Goal: Transaction & Acquisition: Subscribe to service/newsletter

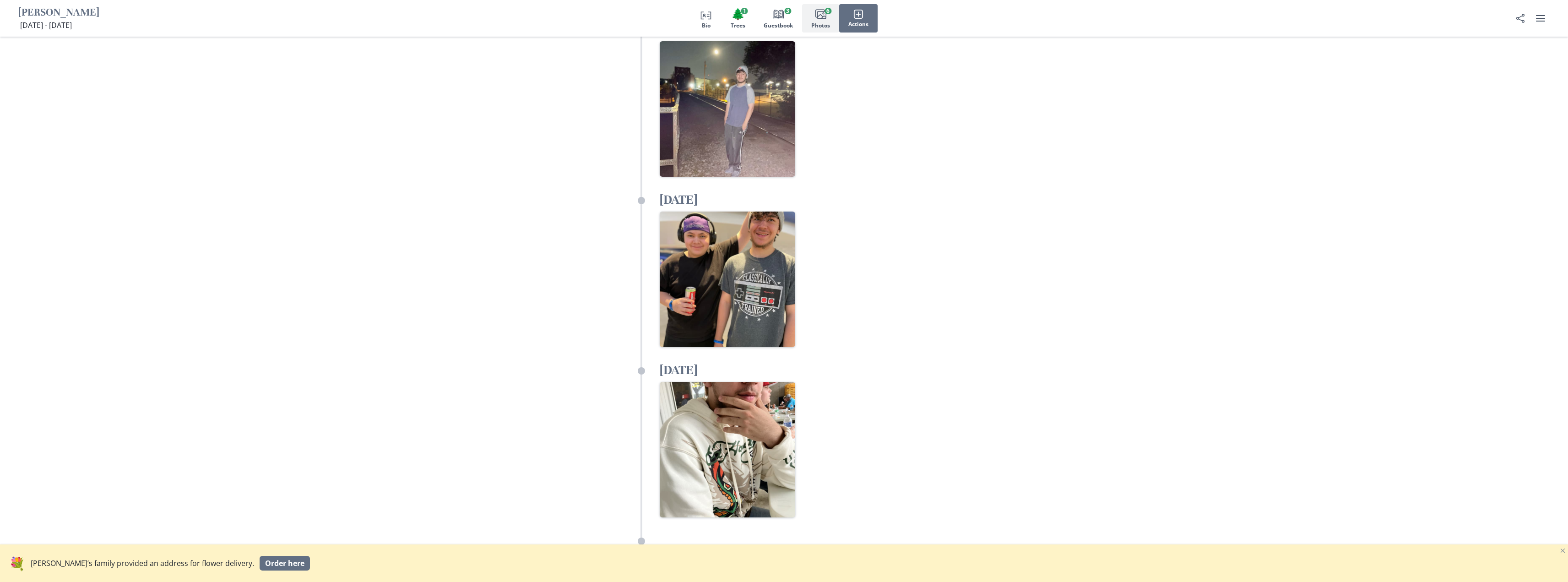
scroll to position [2472, 0]
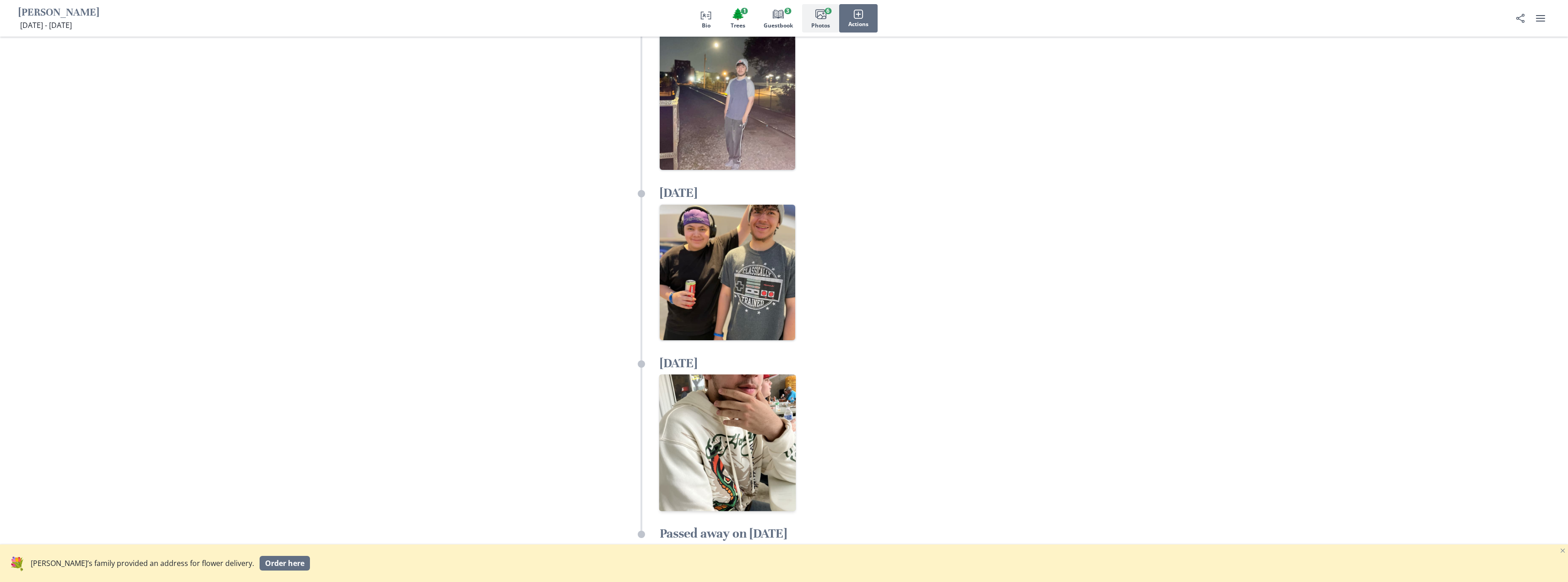
click at [727, 374] on img "Open in full screen" at bounding box center [727, 443] width 137 height 137
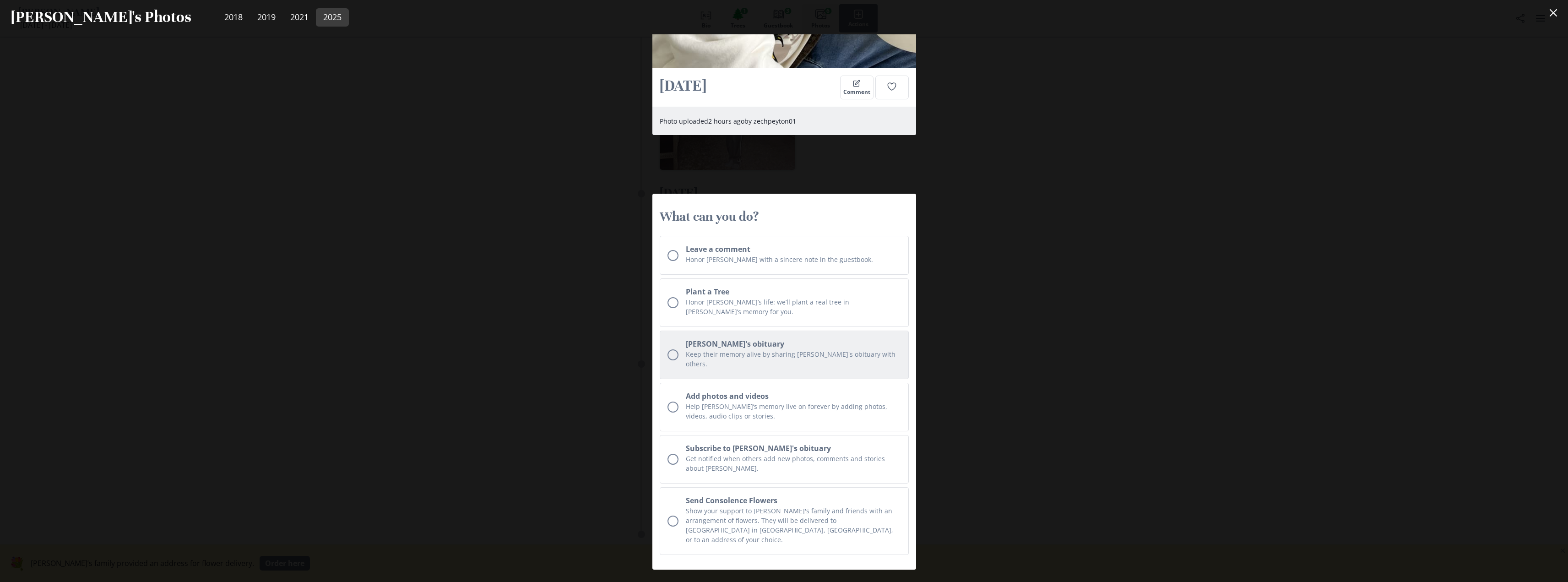
scroll to position [2740, 0]
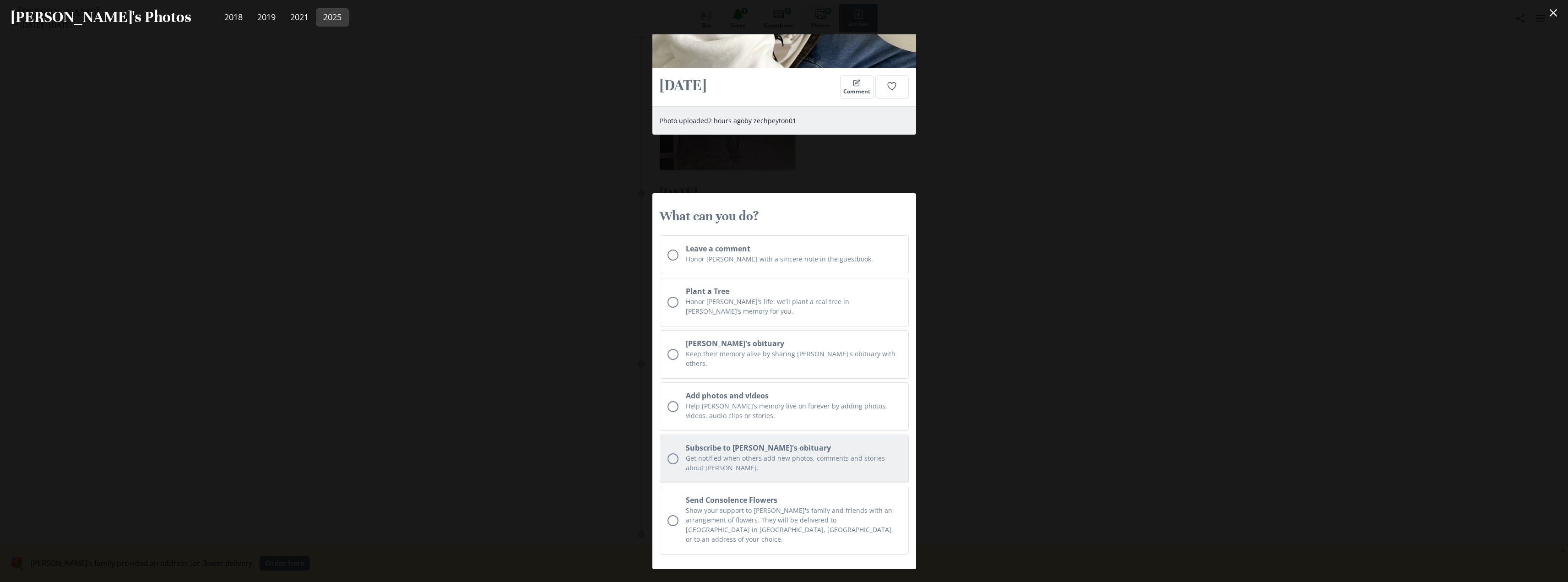
click at [674, 454] on div "Unchecked circle" at bounding box center [673, 459] width 11 height 11
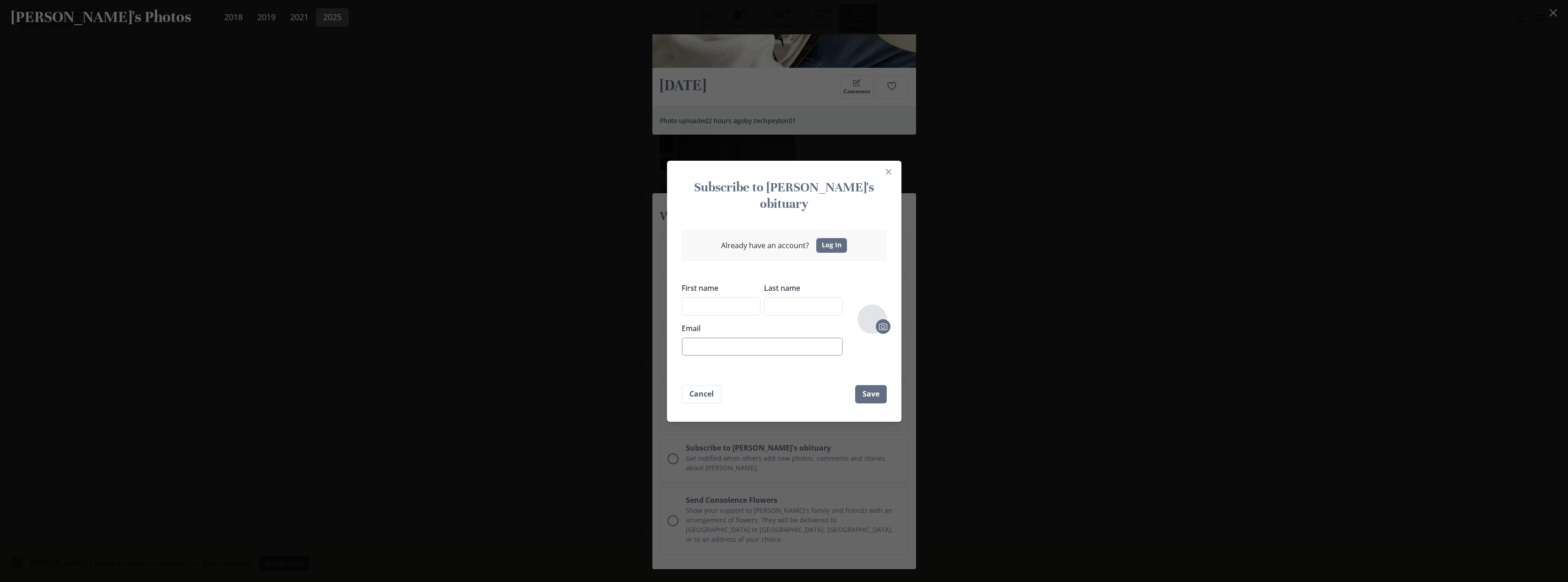
click at [710, 337] on input "Email" at bounding box center [762, 346] width 161 height 18
type input "[EMAIL_ADDRESS][DOMAIN_NAME]"
type input "[PERSON_NAME]"
click at [875, 387] on button "Save" at bounding box center [871, 394] width 32 height 18
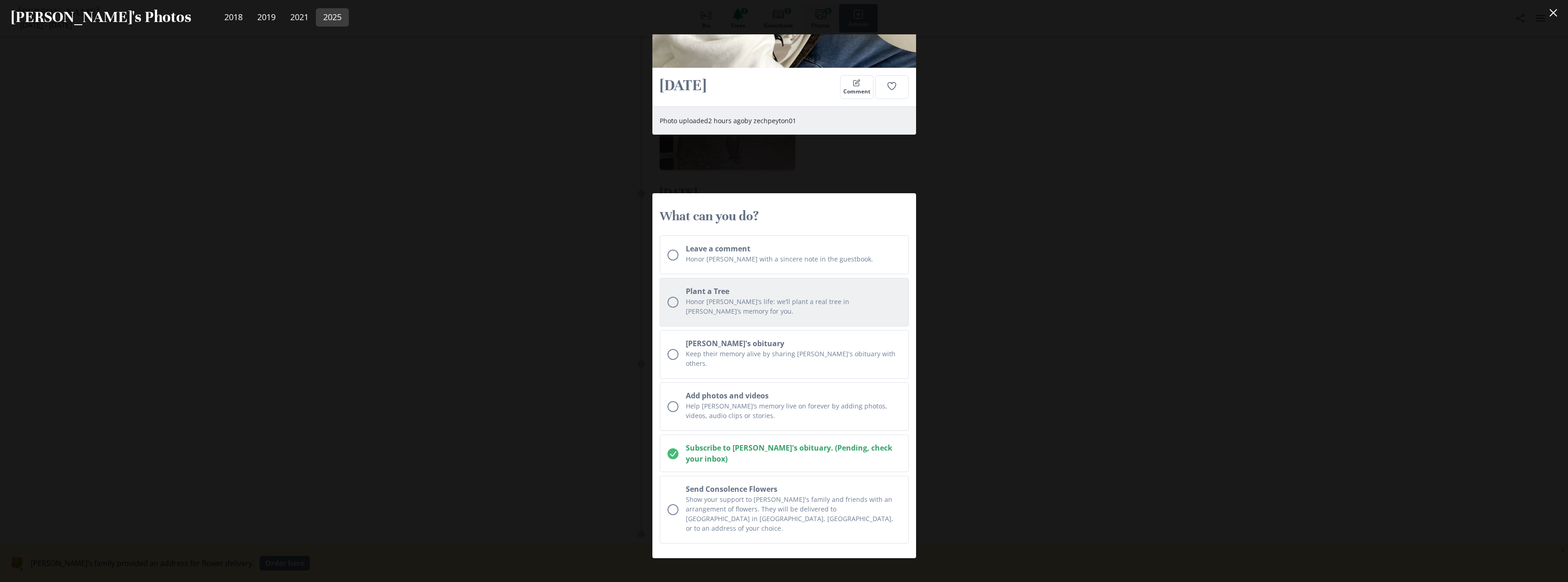
click at [740, 299] on p "Honor [PERSON_NAME]’s life: we’ll plant a real tree in [PERSON_NAME]’s memory f…" at bounding box center [793, 306] width 215 height 19
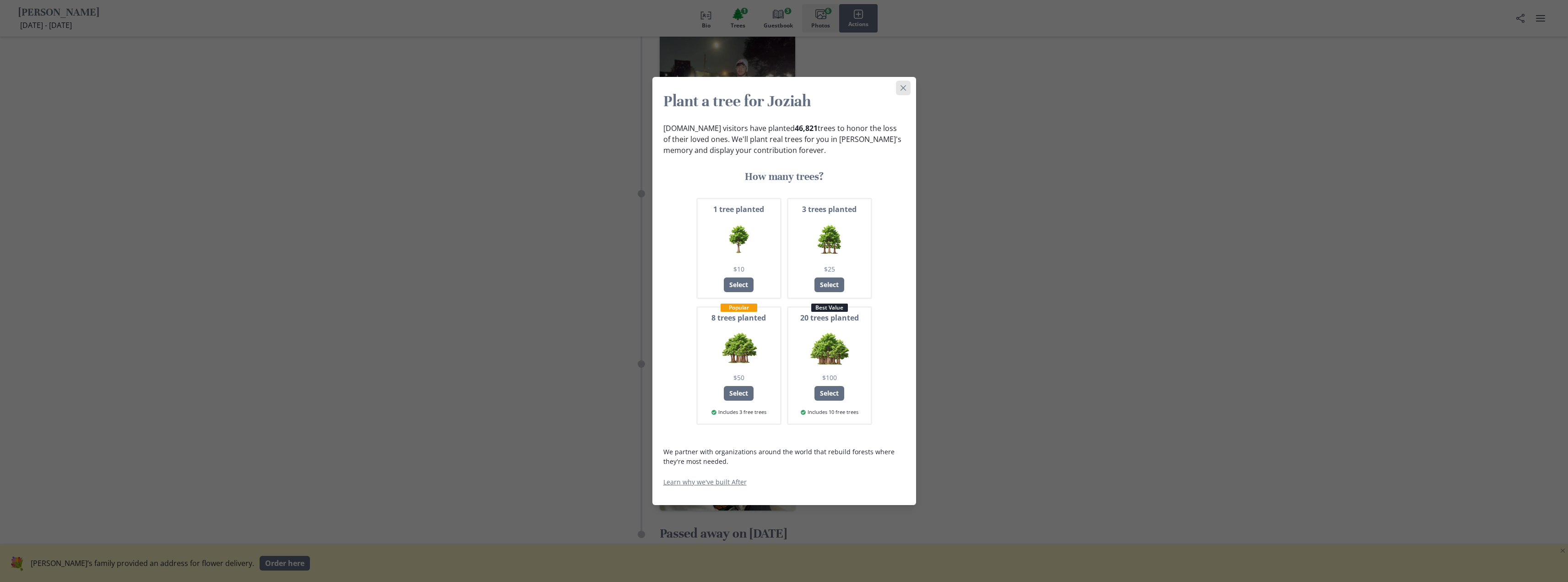
click at [905, 89] on icon "Close" at bounding box center [903, 88] width 5 height 5
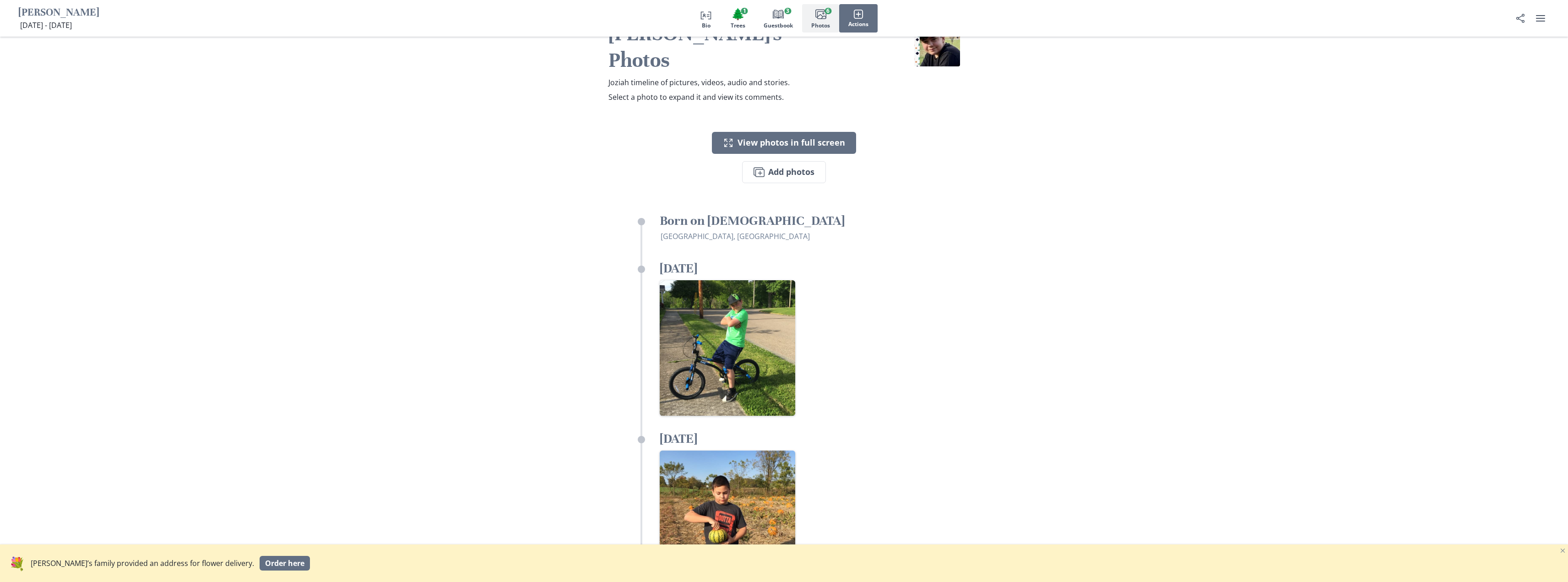
scroll to position [1557, 0]
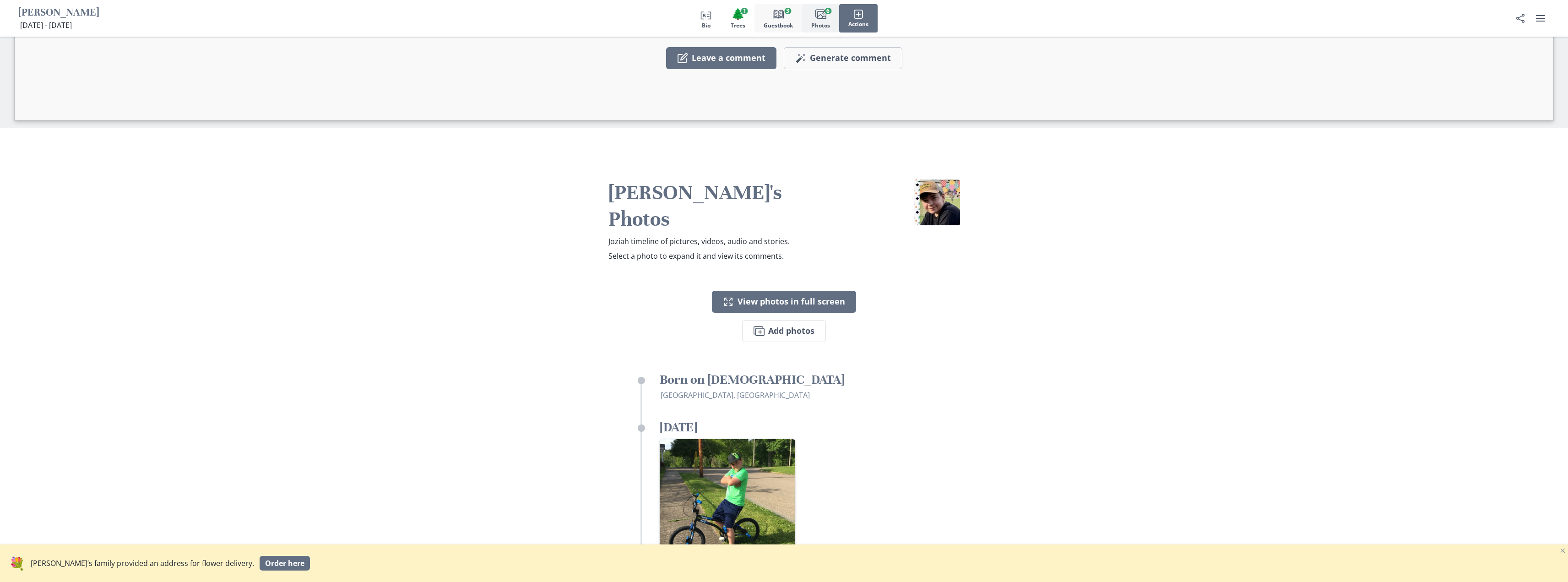
click at [787, 18] on button "Book Guestbook 3" at bounding box center [778, 18] width 47 height 29
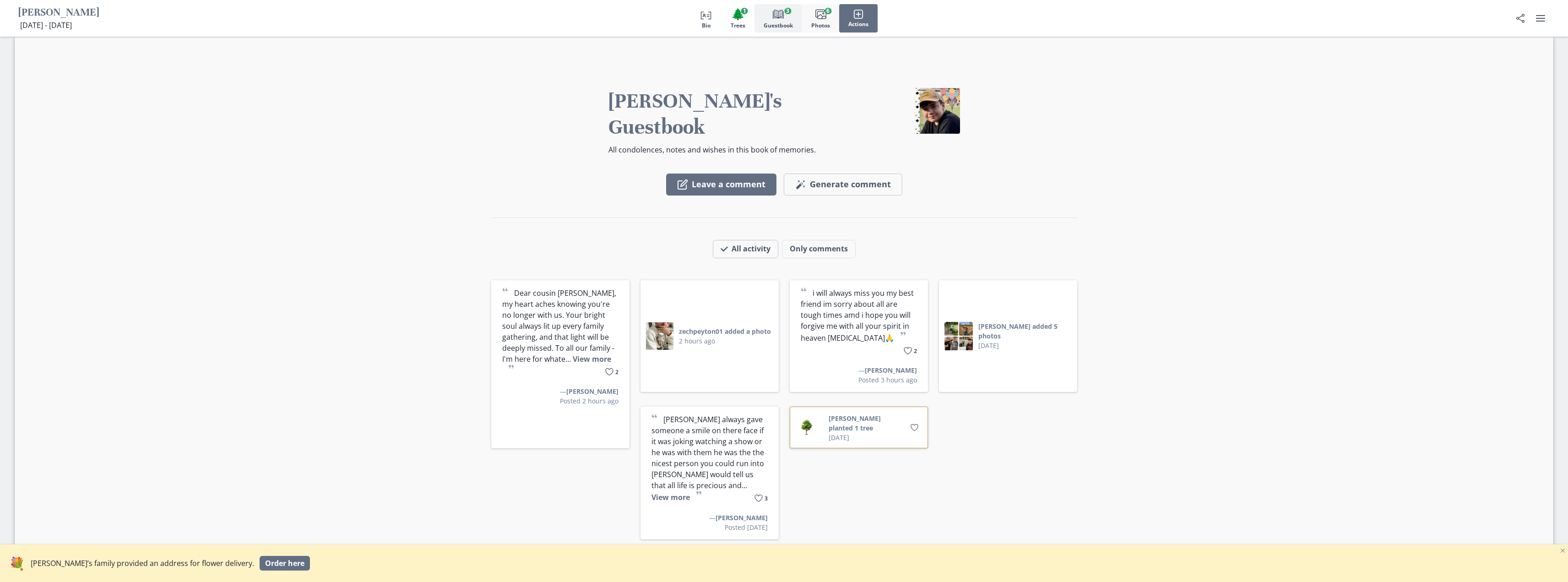
click at [820, 18] on rect "button" at bounding box center [822, 15] width 9 height 7
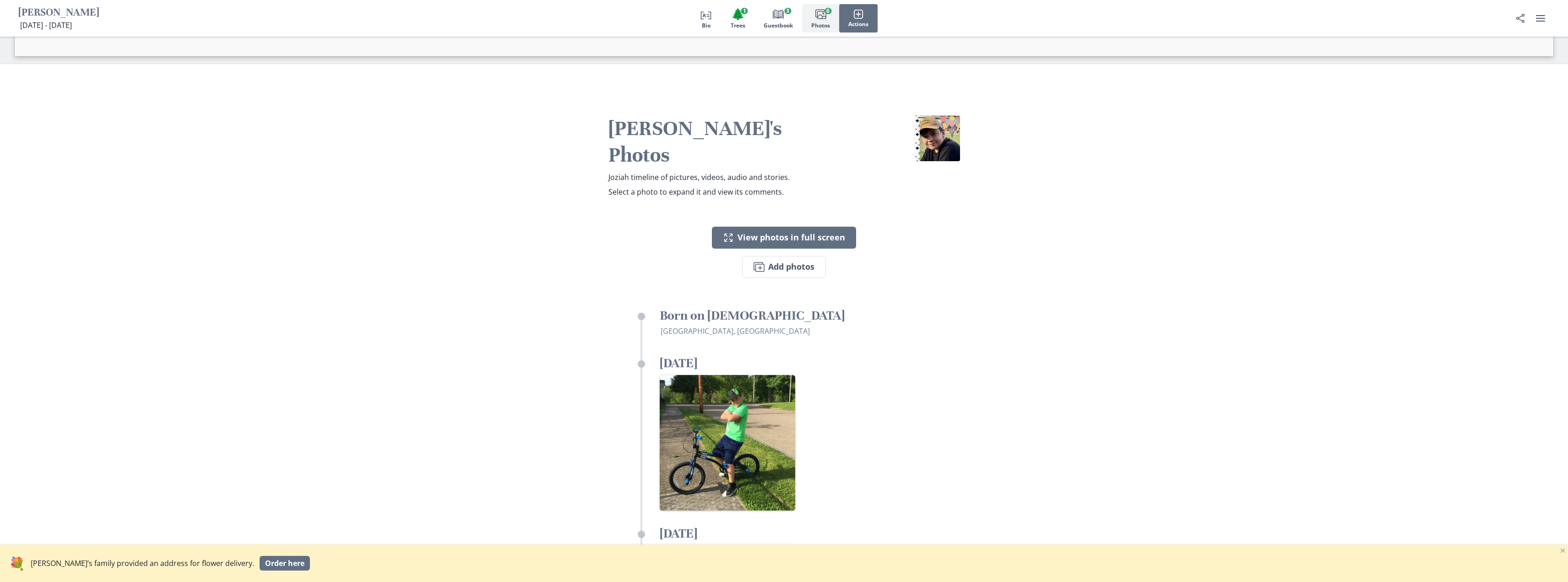
scroll to position [1623, 0]
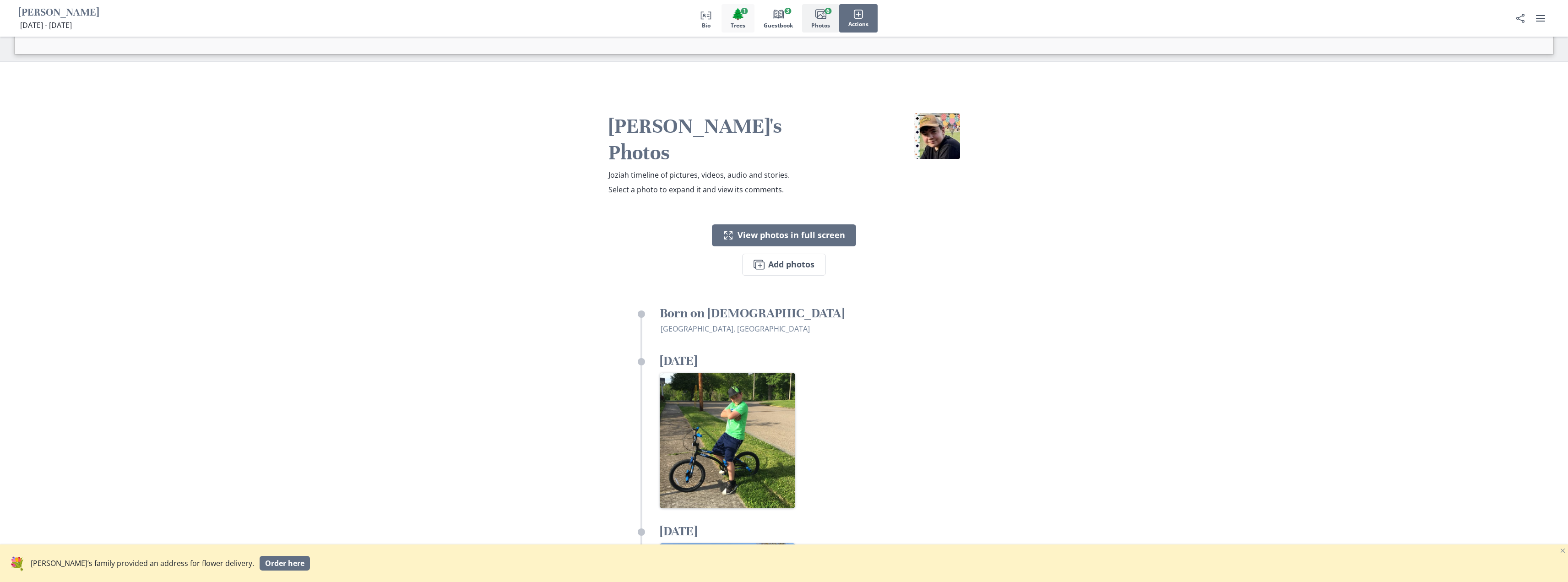
click at [741, 25] on span "Trees" at bounding box center [738, 26] width 15 height 7
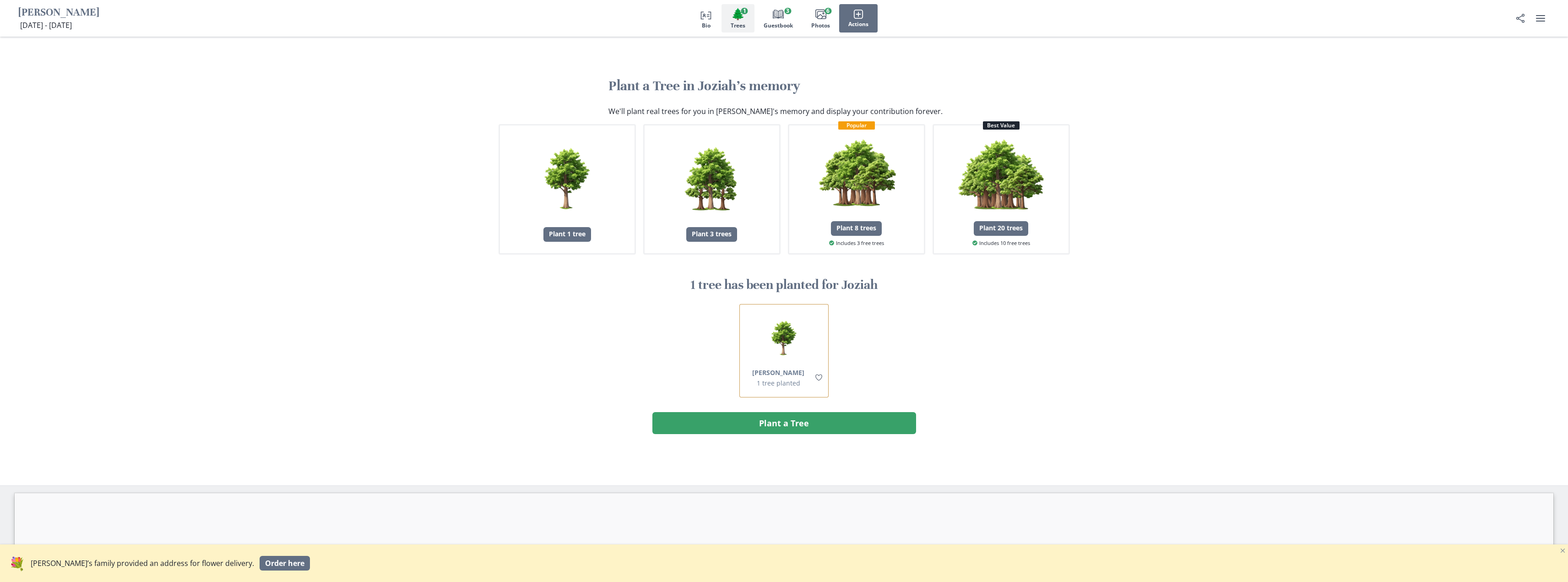
scroll to position [553, 0]
